Goal: Task Accomplishment & Management: Complete application form

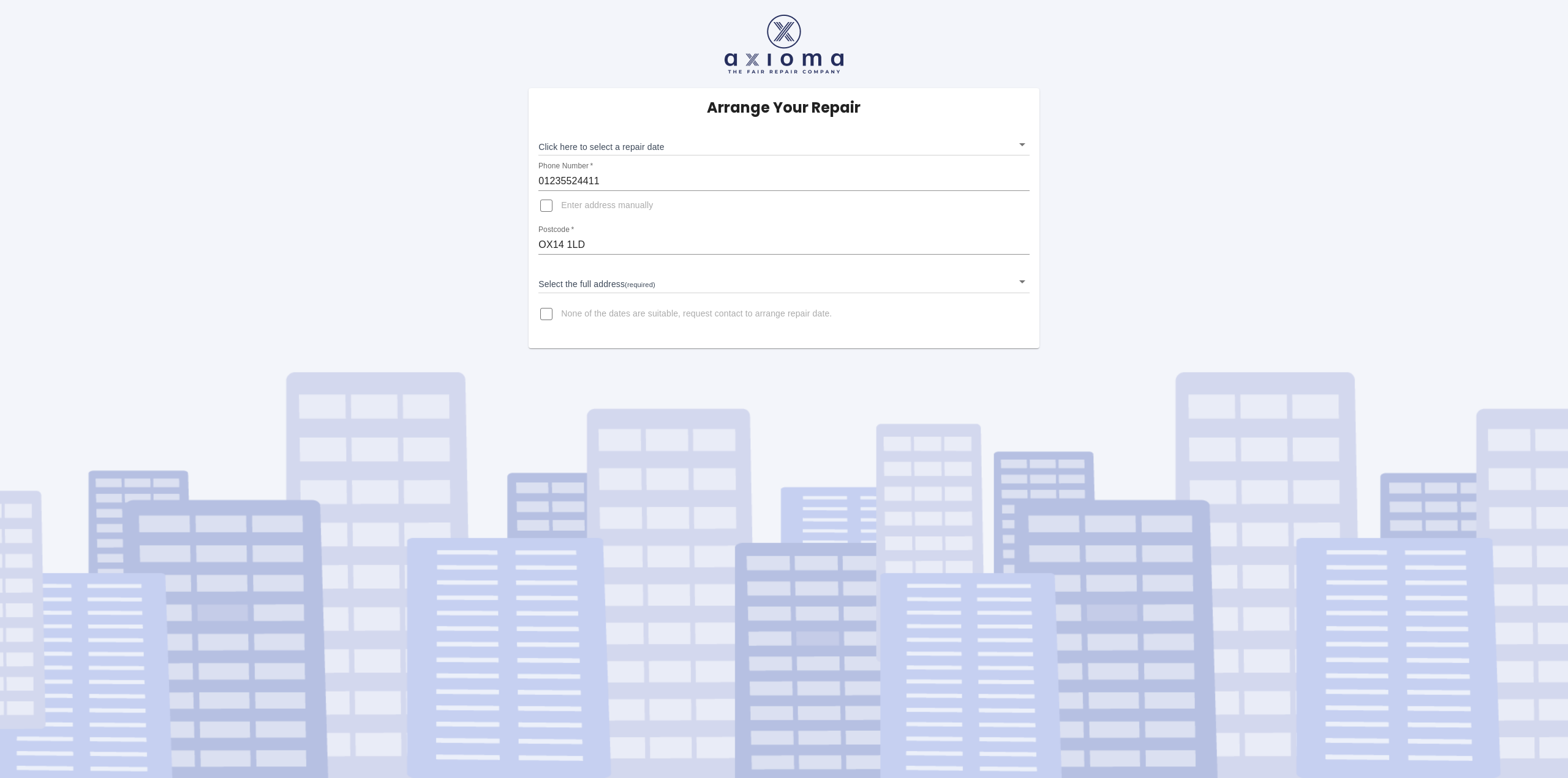
click at [1021, 144] on body "Arrange Your Repair Click here to select a repair date ​ Phone Number   * 01235…" at bounding box center [784, 389] width 1568 height 778
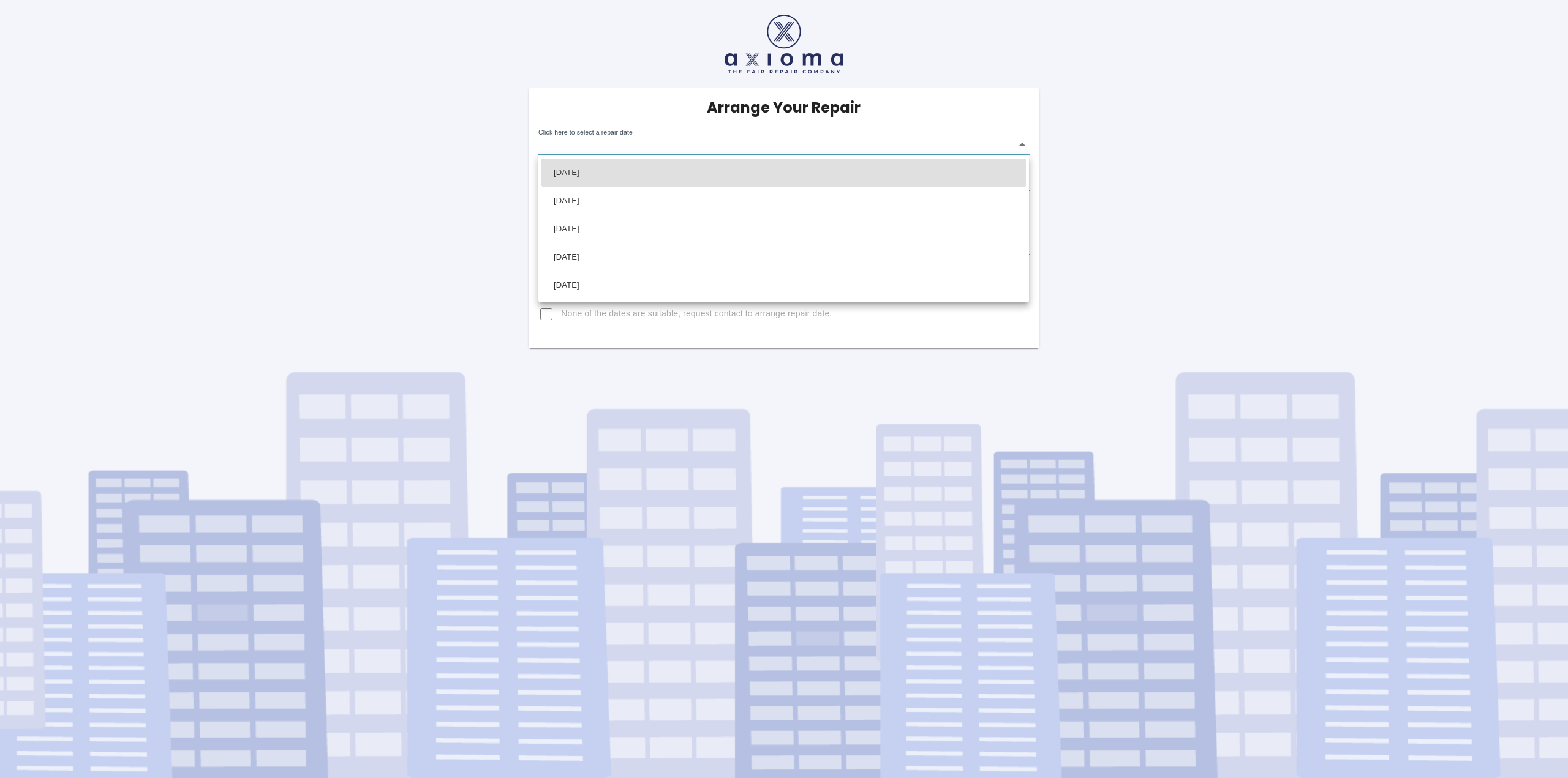
click at [304, 332] on div at bounding box center [784, 389] width 1568 height 778
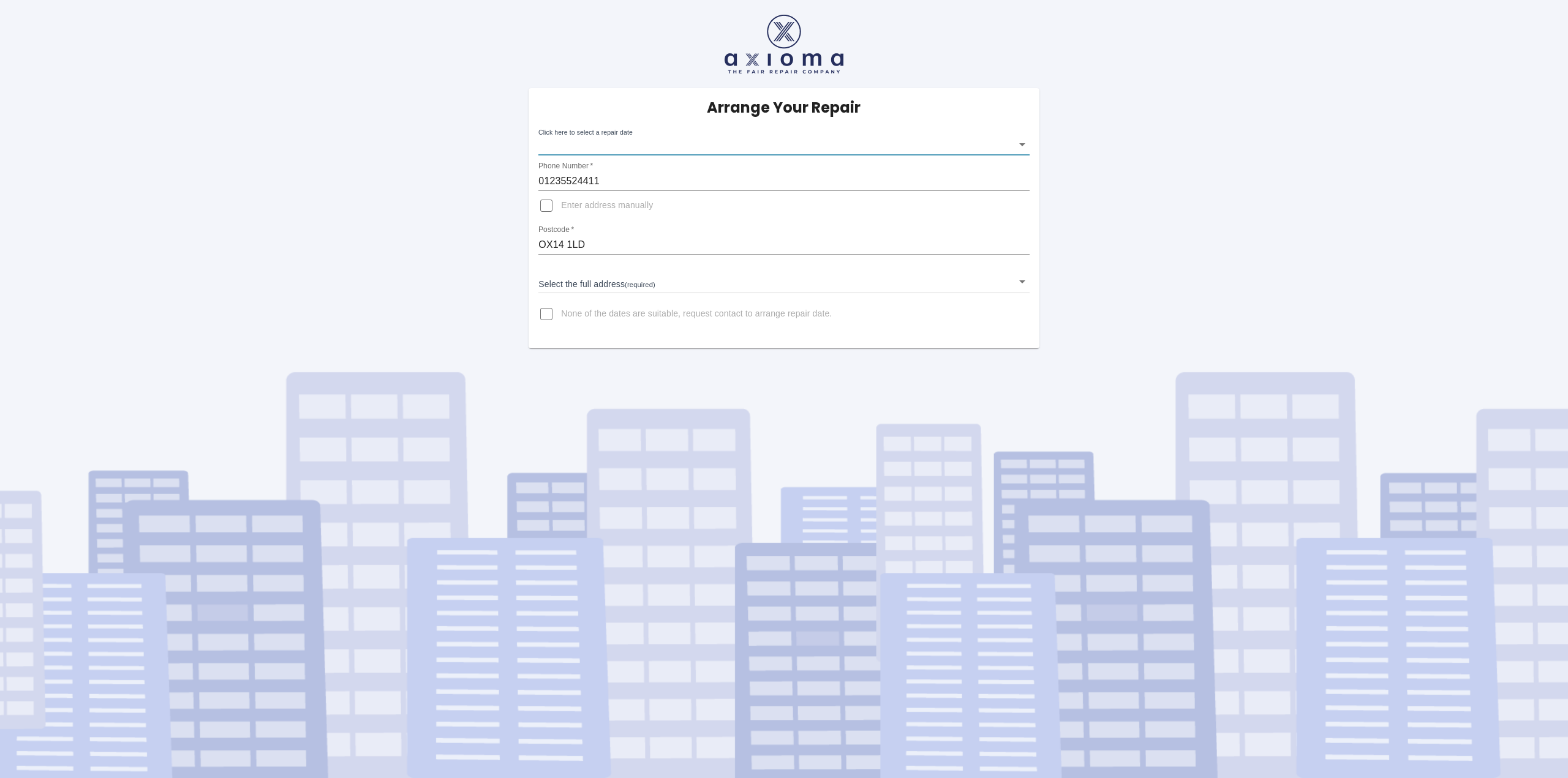
click at [546, 312] on input "None of the dates are suitable, request contact to arrange repair date." at bounding box center [546, 314] width 29 height 29
checkbox input "true"
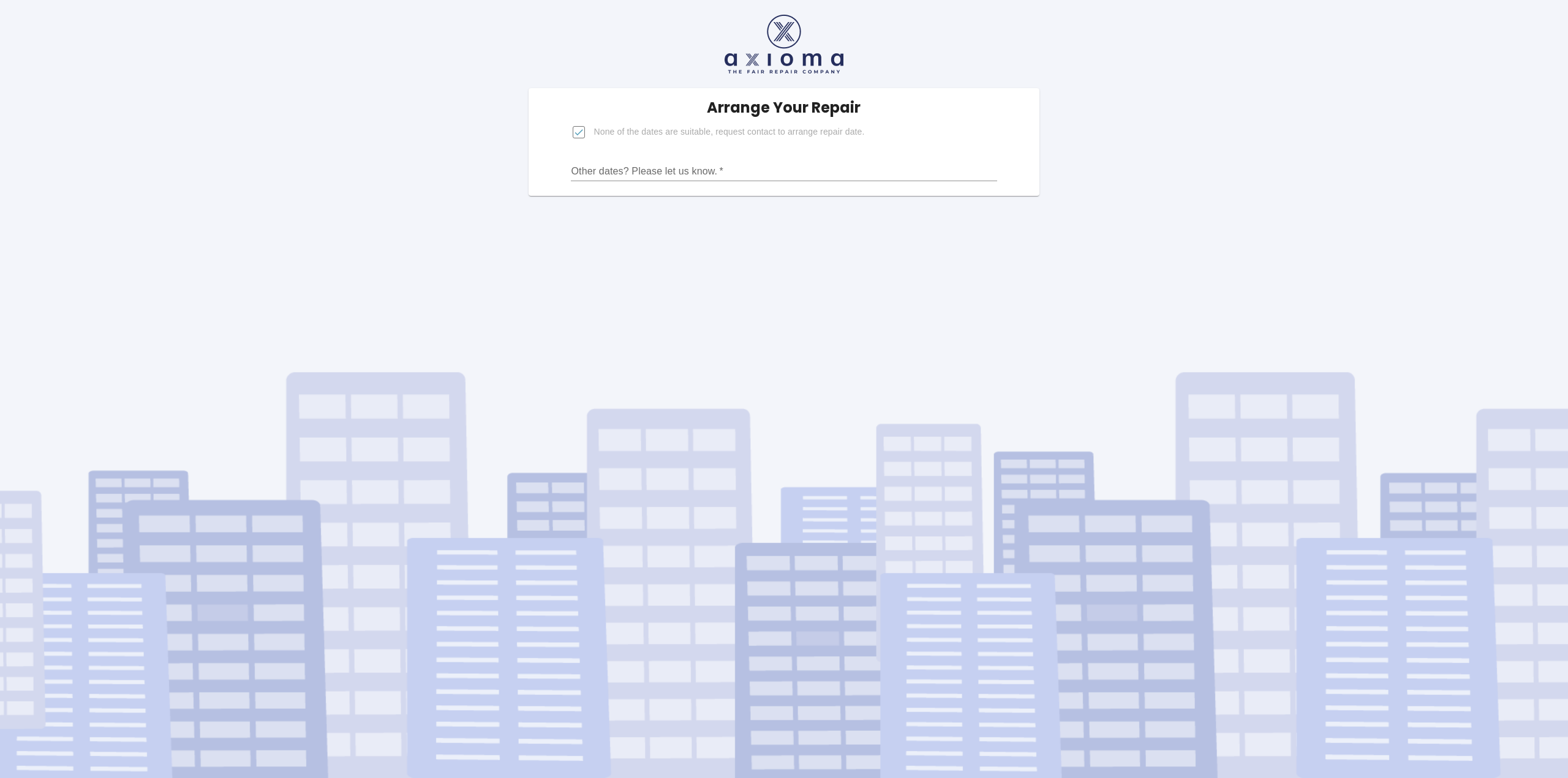
click at [620, 178] on input "Other dates? Please let us know.   *" at bounding box center [783, 171] width 426 height 19
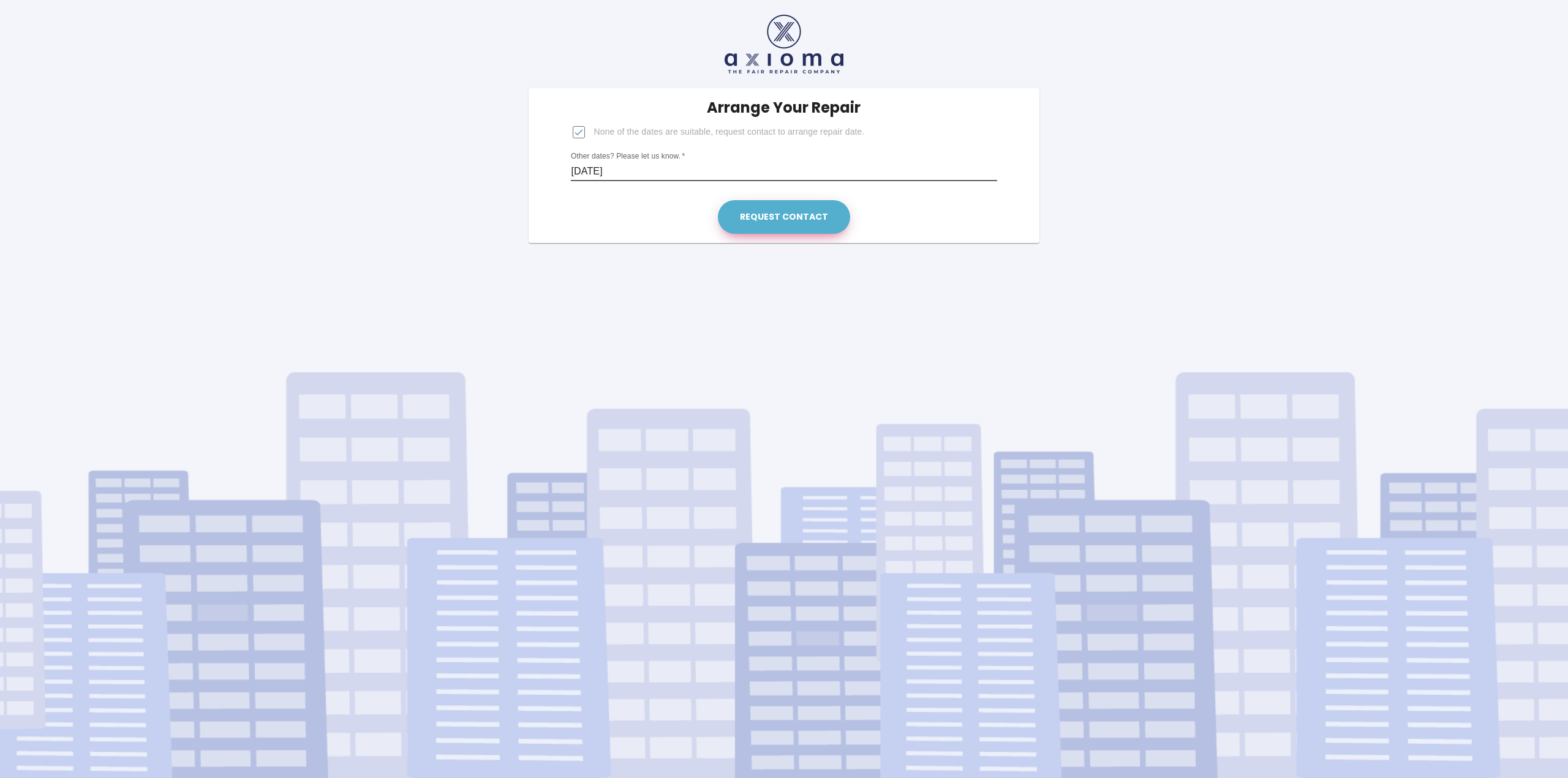
type input "[DATE]"
click at [790, 224] on button "Request contact" at bounding box center [784, 217] width 132 height 34
